Goal: Contribute content

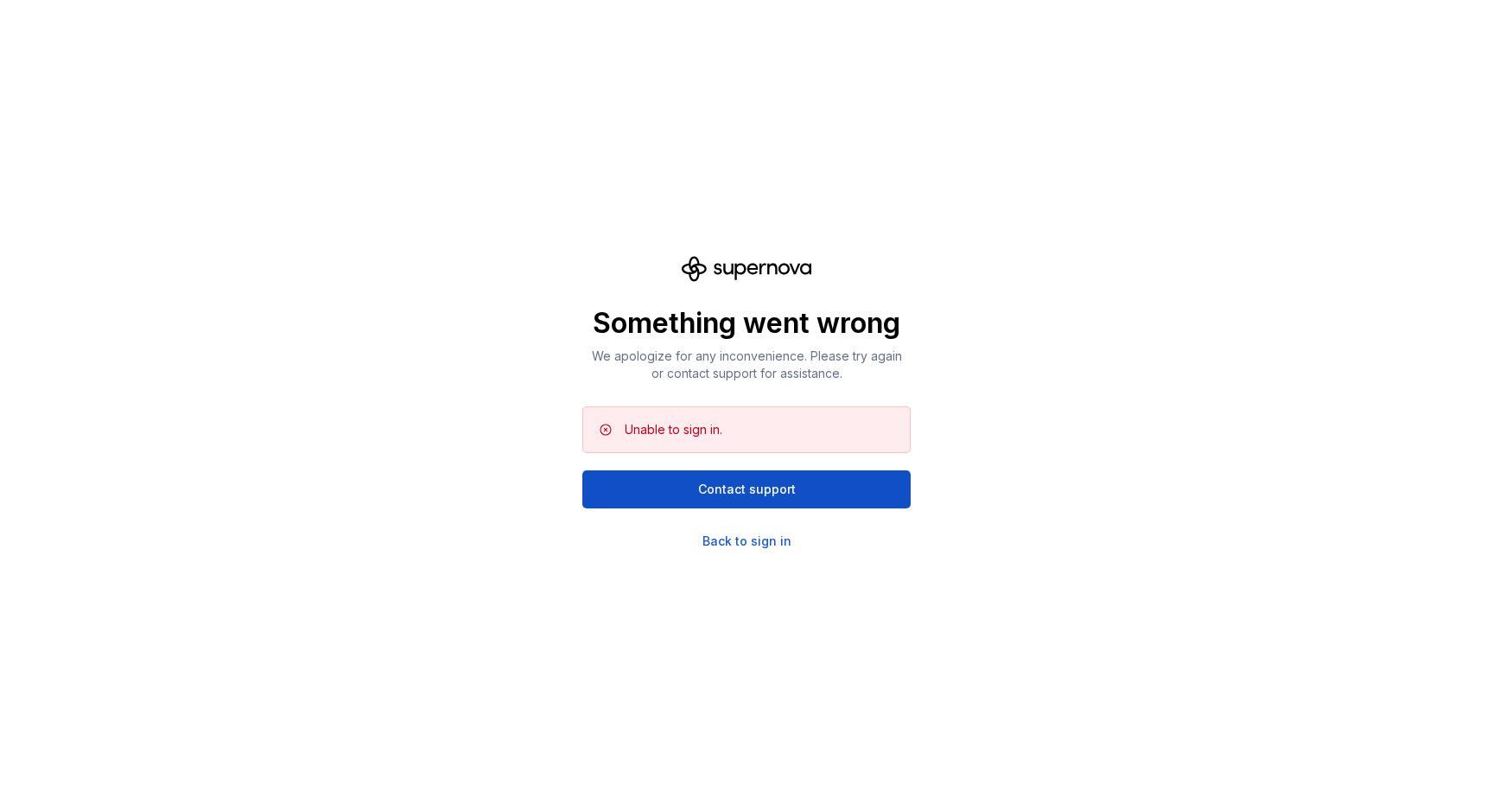
click at [521, 378] on div "Something went wrong We apologize for any inconvenience. Please try again or co…" at bounding box center [746, 402] width 1493 height 805
click at [722, 539] on div "Back to sign in" at bounding box center [747, 540] width 89 height 17
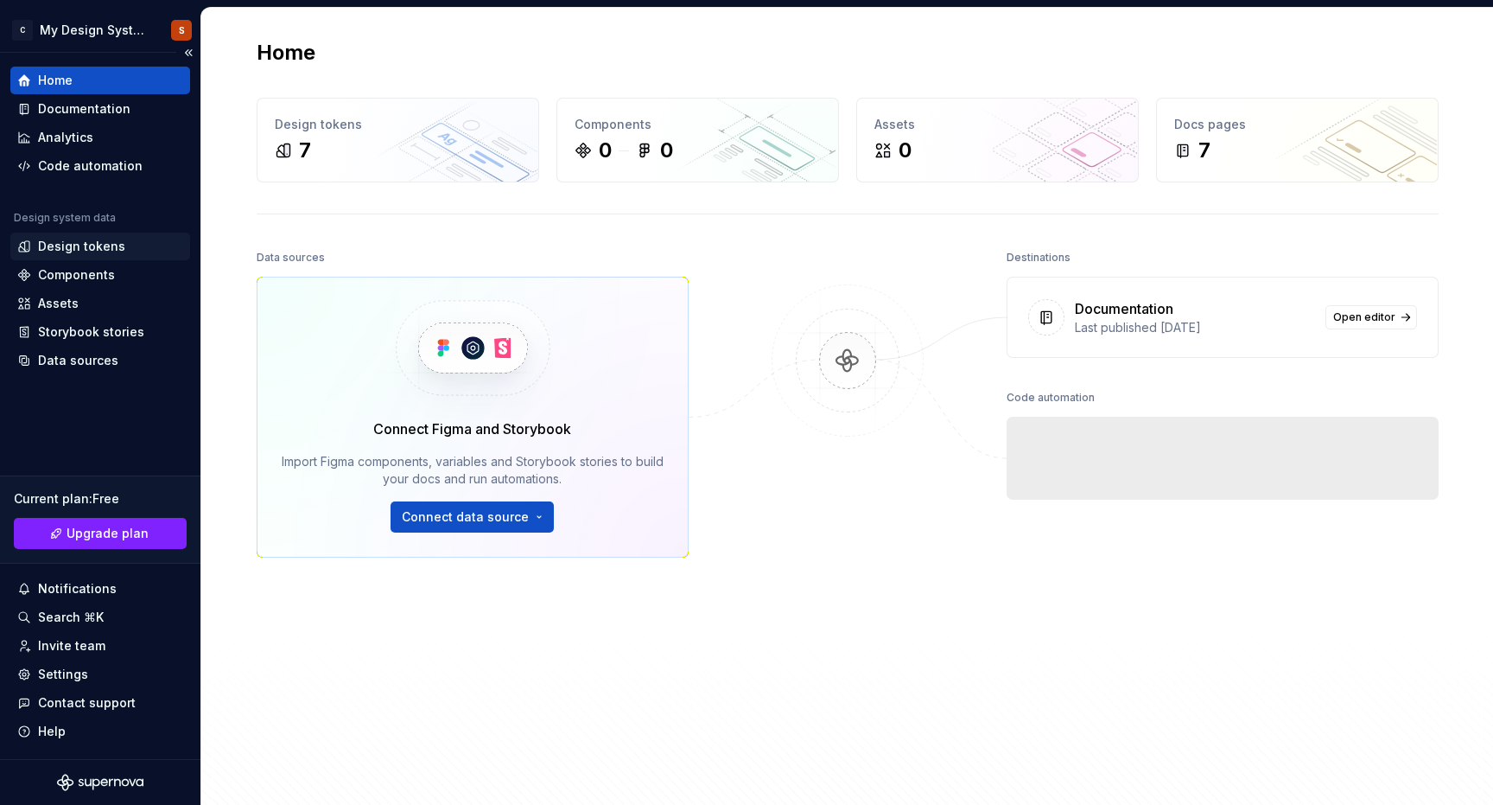
click at [67, 247] on div "Design tokens" at bounding box center [81, 246] width 87 height 17
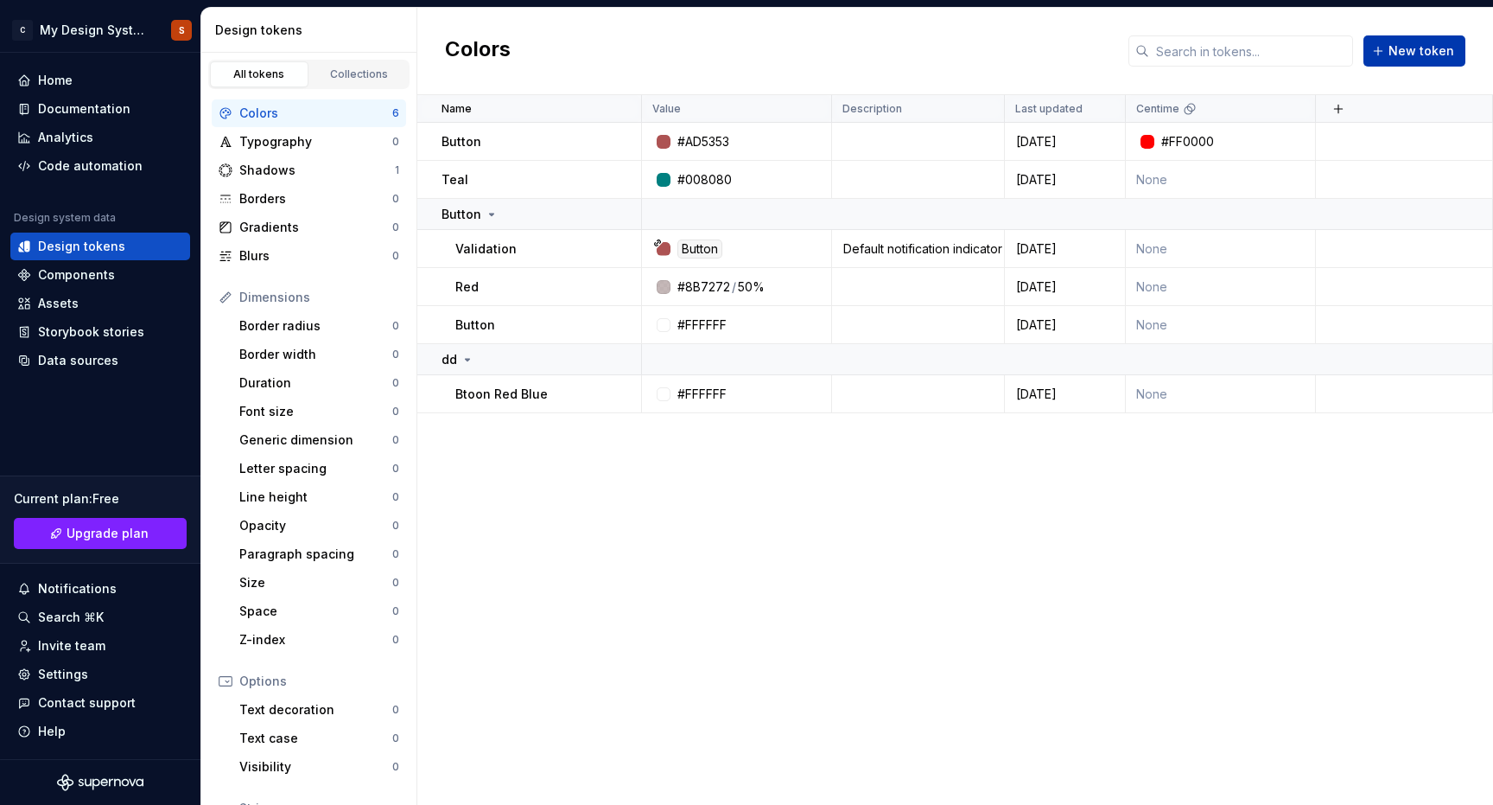
click at [1403, 57] on span "New token" at bounding box center [1422, 50] width 66 height 17
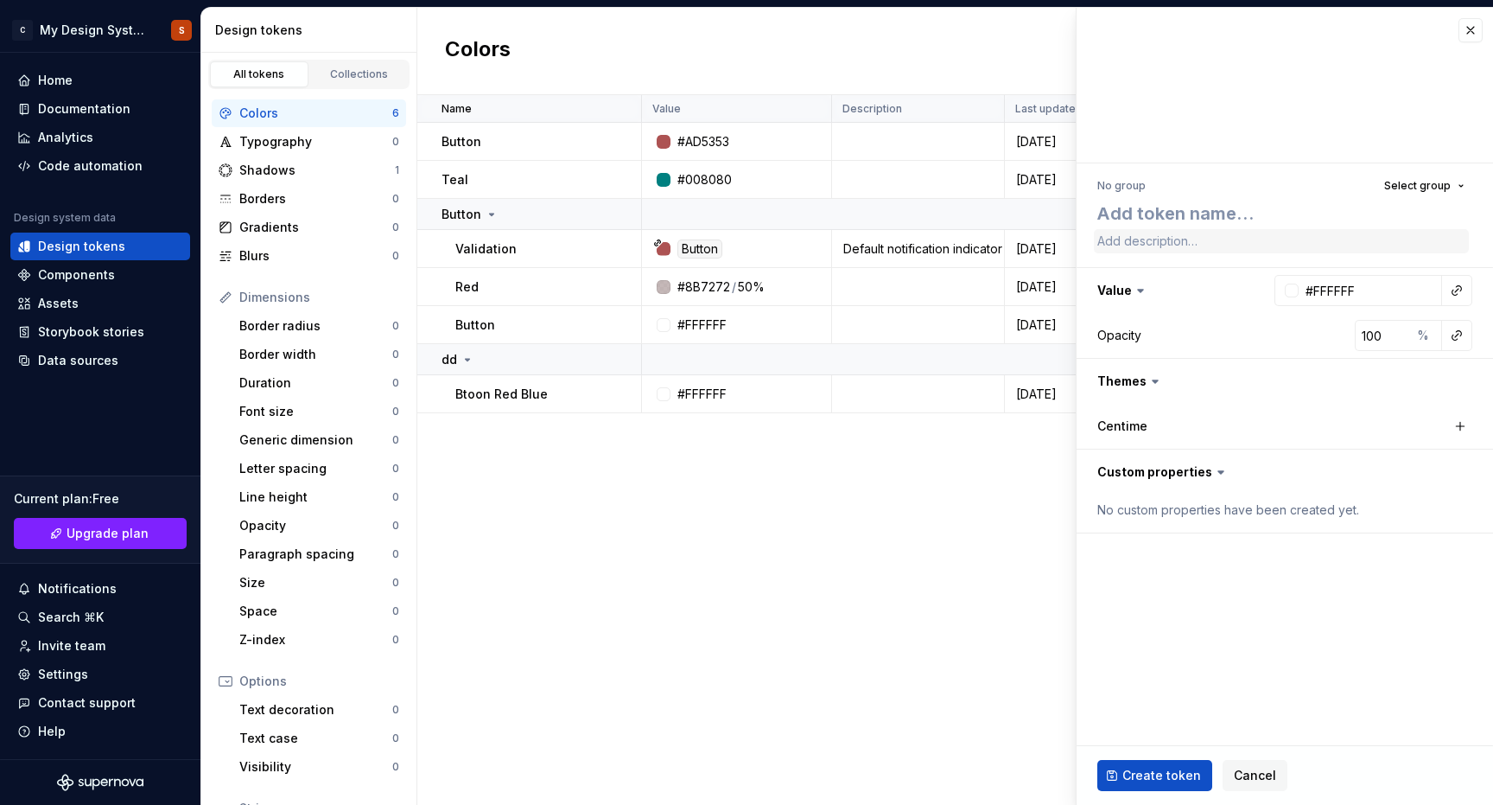
type textarea "*"
click at [1254, 771] on span "Cancel" at bounding box center [1255, 774] width 42 height 17
